Goal: Transaction & Acquisition: Purchase product/service

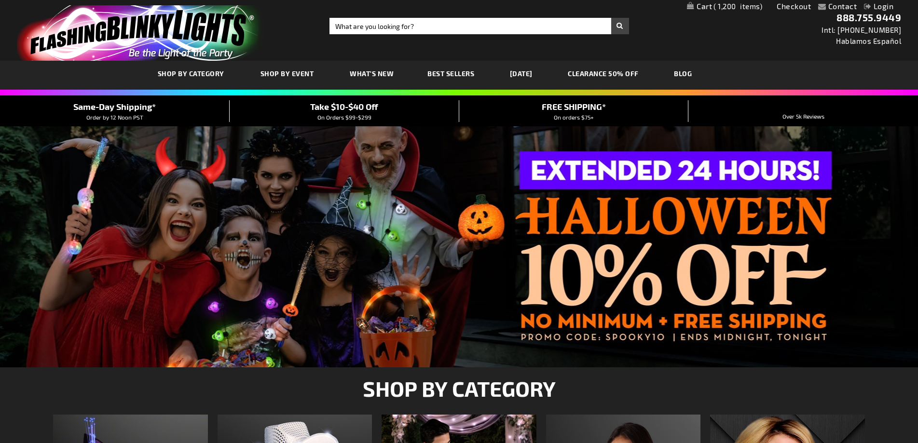
type input "adminchris"
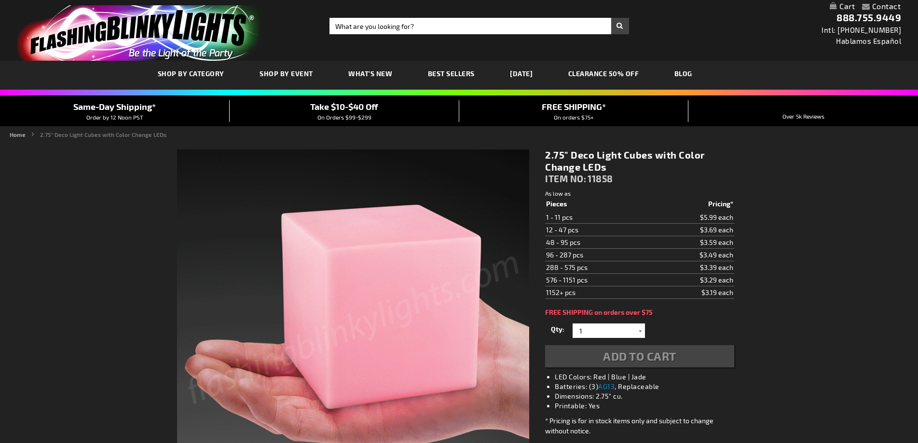
type input "adminchris"
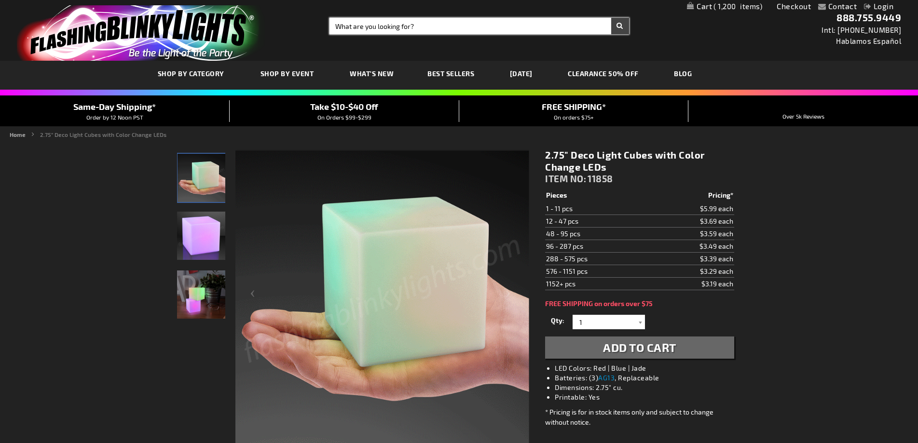
click at [344, 27] on input "Search" at bounding box center [478, 26] width 299 height 16
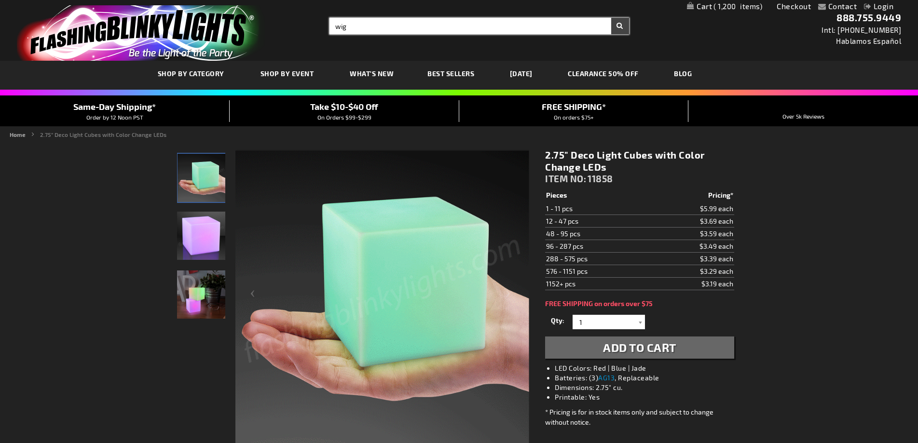
type input "wig"
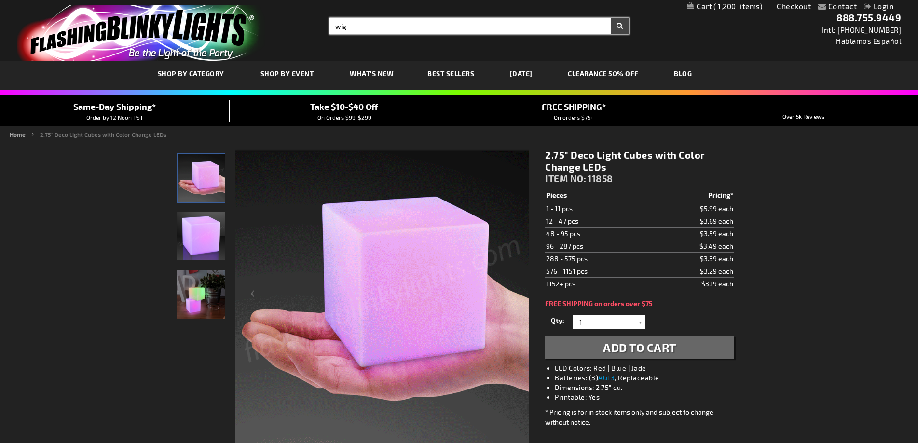
click at [611, 18] on button "Search" at bounding box center [620, 26] width 18 height 16
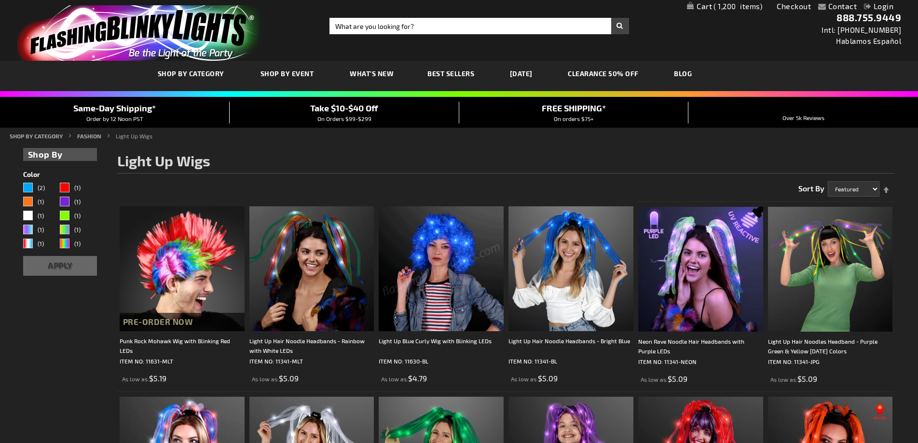
type input "adminchris"
click at [446, 248] on img at bounding box center [441, 268] width 125 height 125
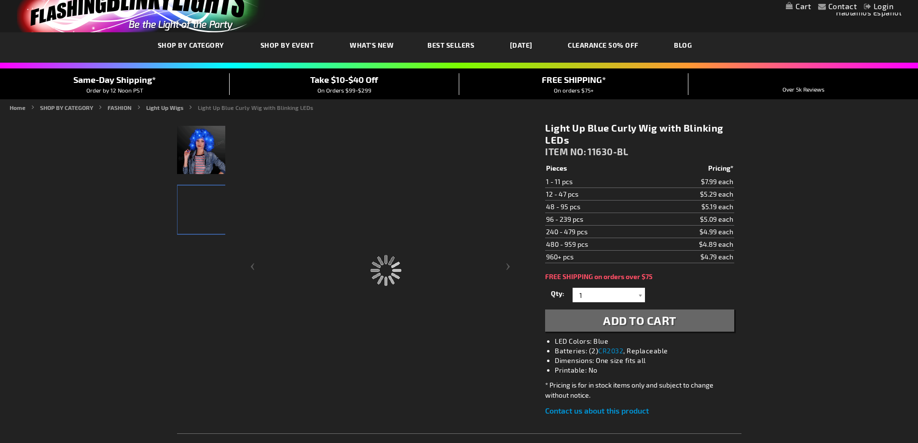
type input "adminchris"
